Goal: Information Seeking & Learning: Learn about a topic

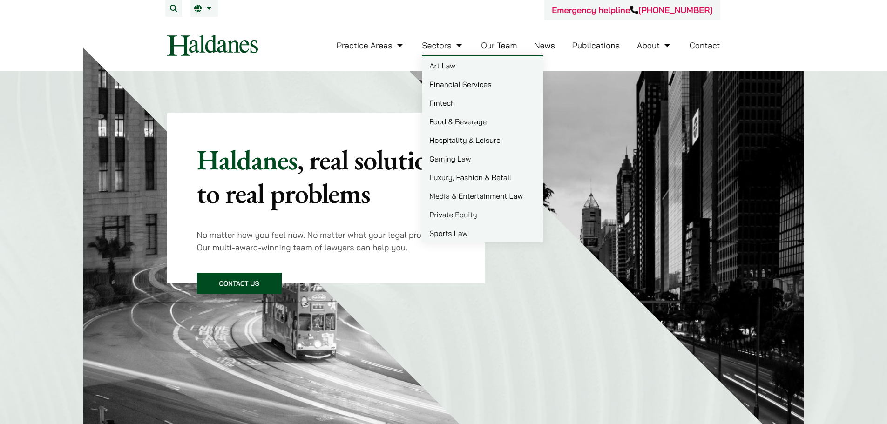
click at [458, 42] on link "Sectors" at bounding box center [443, 45] width 42 height 11
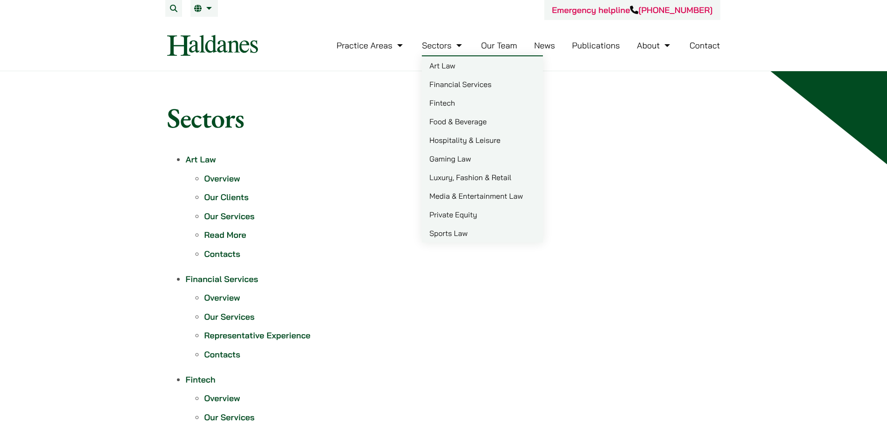
click at [463, 192] on link "Media & Entertainment Law" at bounding box center [482, 196] width 121 height 19
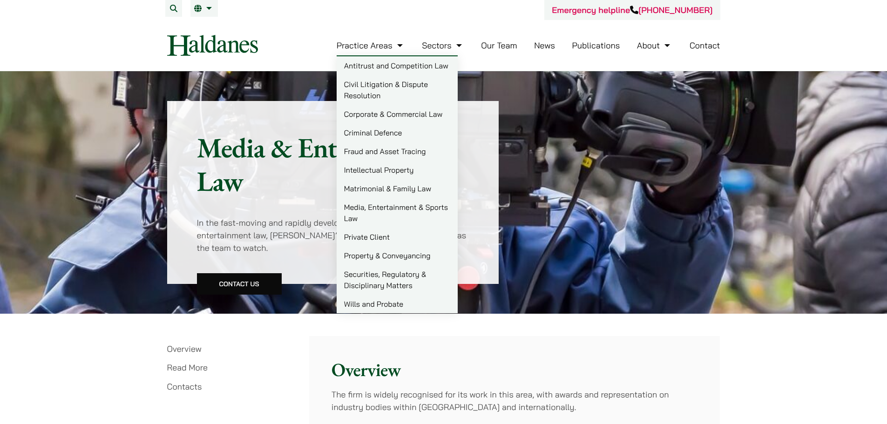
click at [384, 115] on link "Corporate & Commercial Law" at bounding box center [397, 114] width 121 height 19
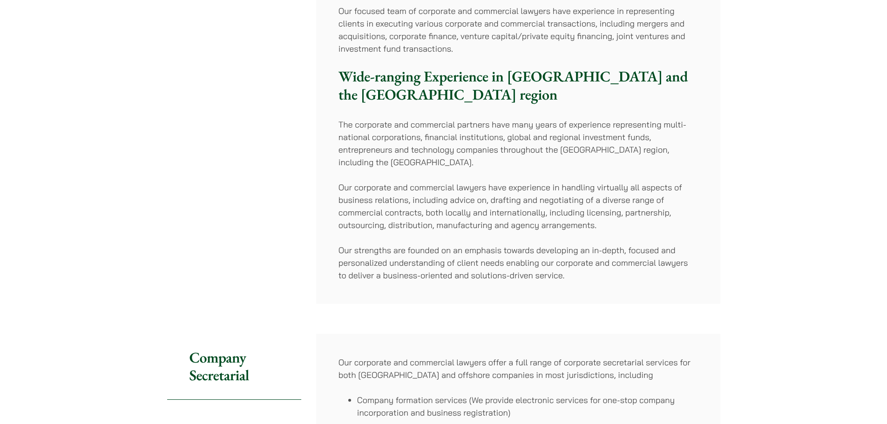
scroll to position [93, 0]
